Goal: Complete application form

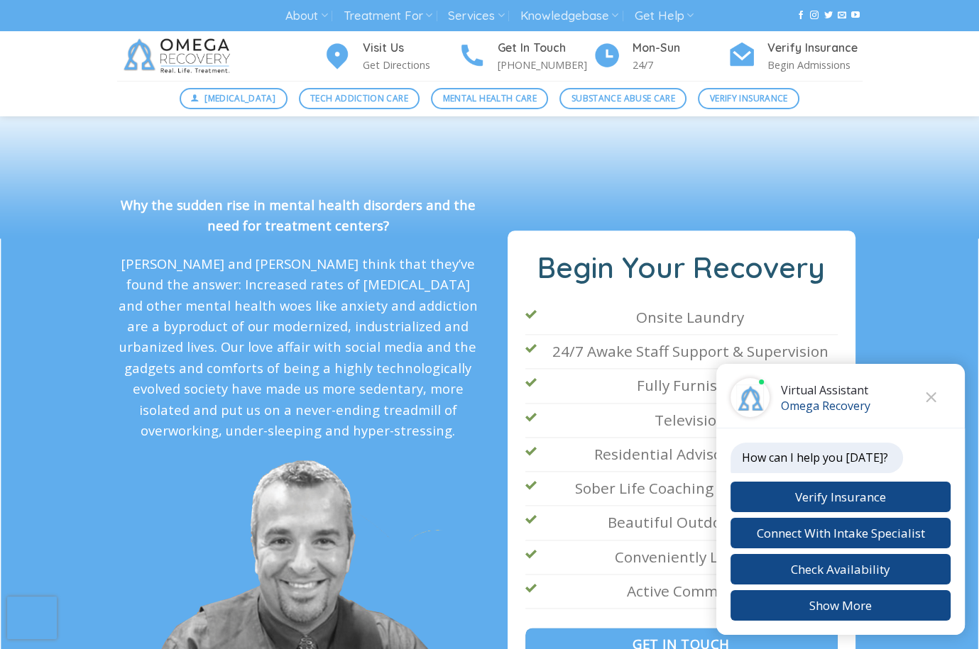
scroll to position [2267, 0]
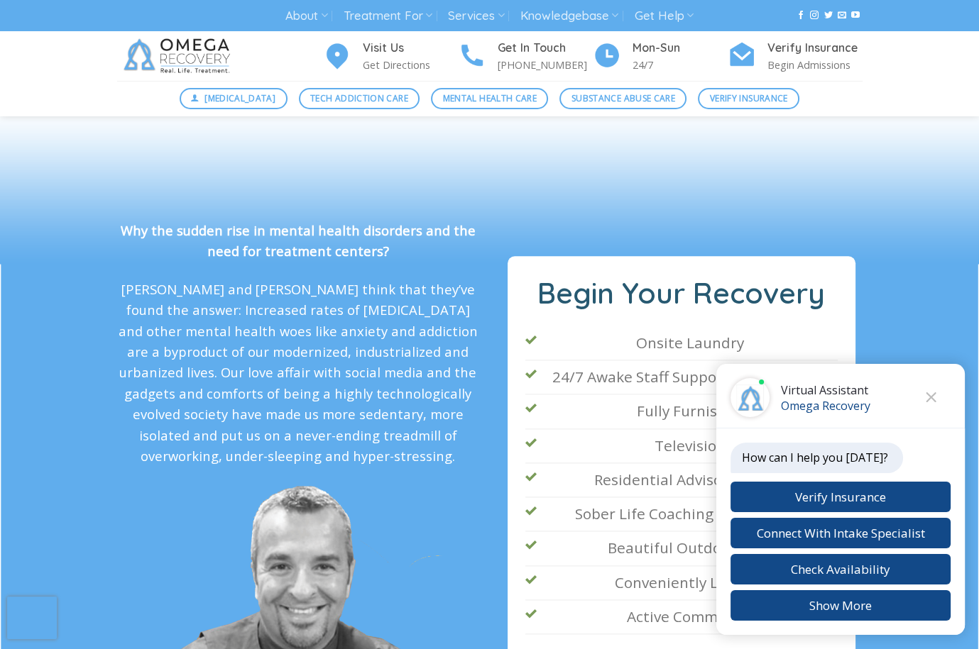
click at [221, 74] on img at bounding box center [179, 56] width 124 height 50
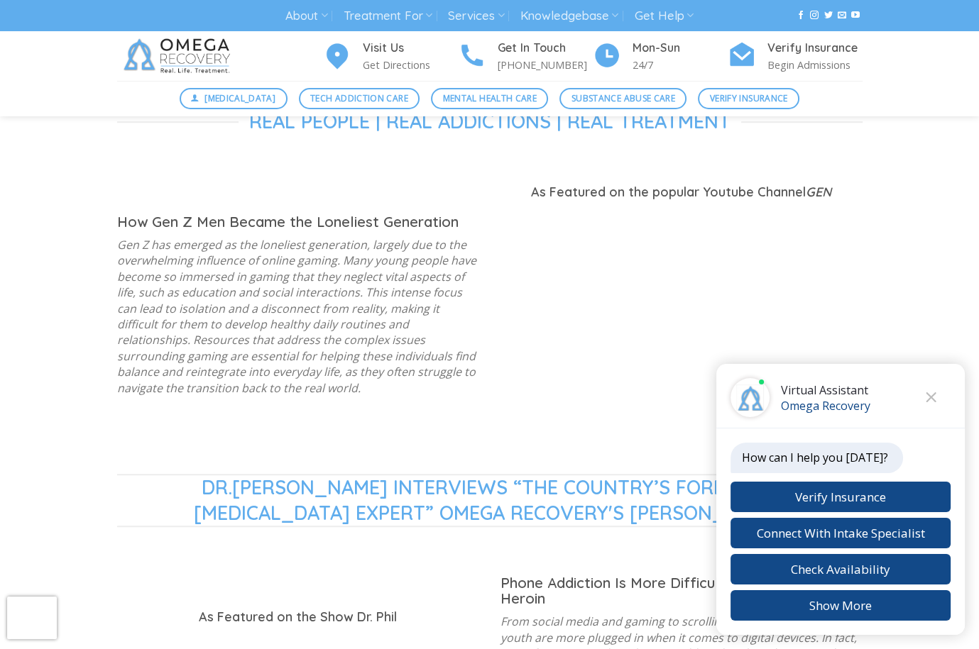
scroll to position [971, 0]
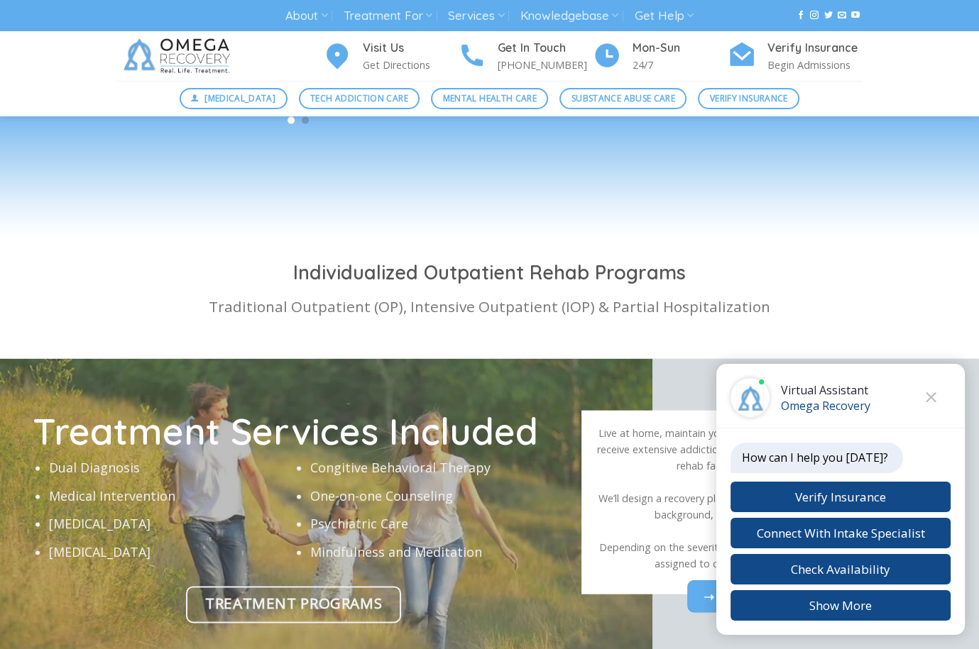
scroll to position [4097, 0]
